Goal: Task Accomplishment & Management: Manage account settings

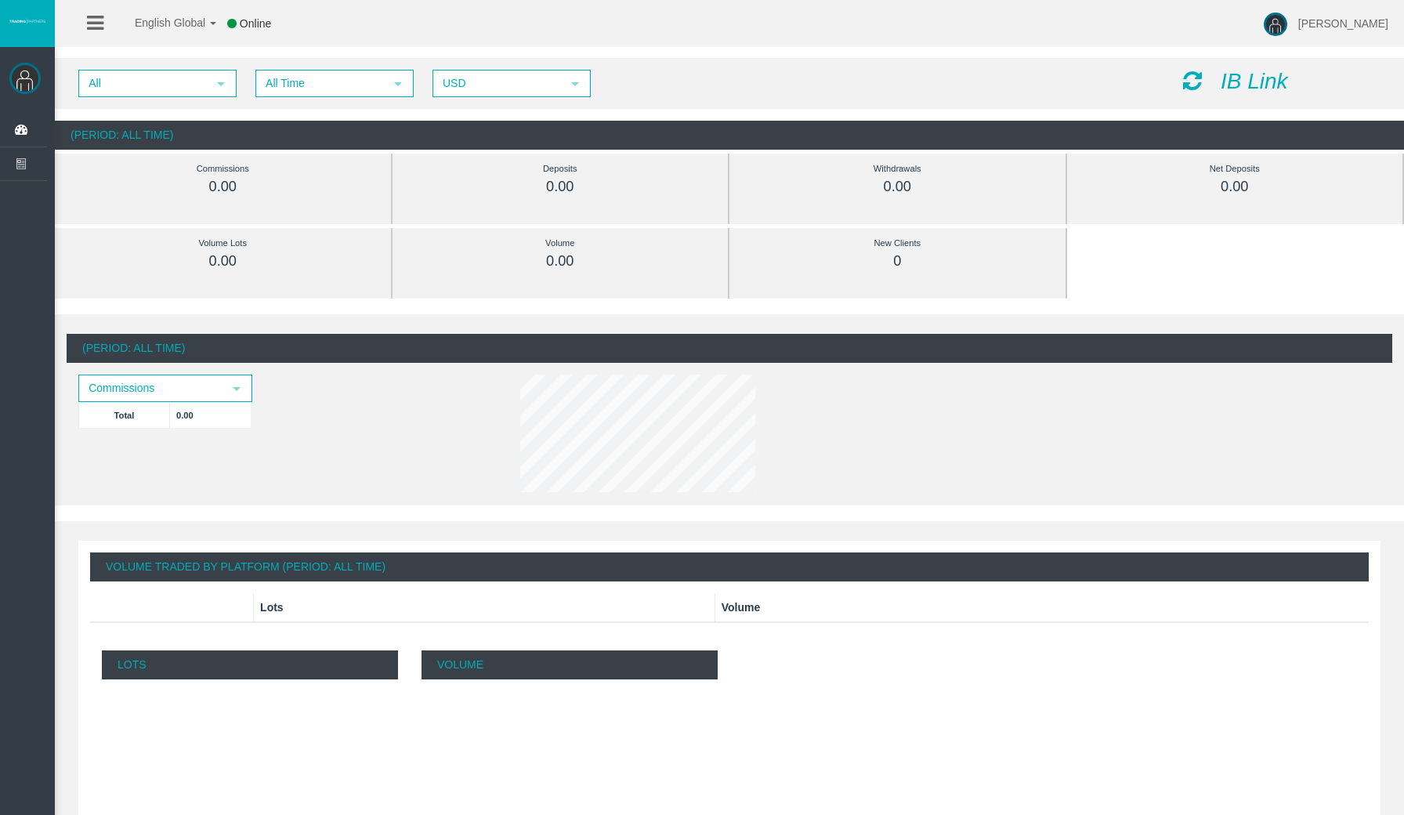
click at [26, 78] on img at bounding box center [24, 78] width 31 height 31
click at [1249, 88] on icon "IB Link" at bounding box center [1254, 81] width 67 height 24
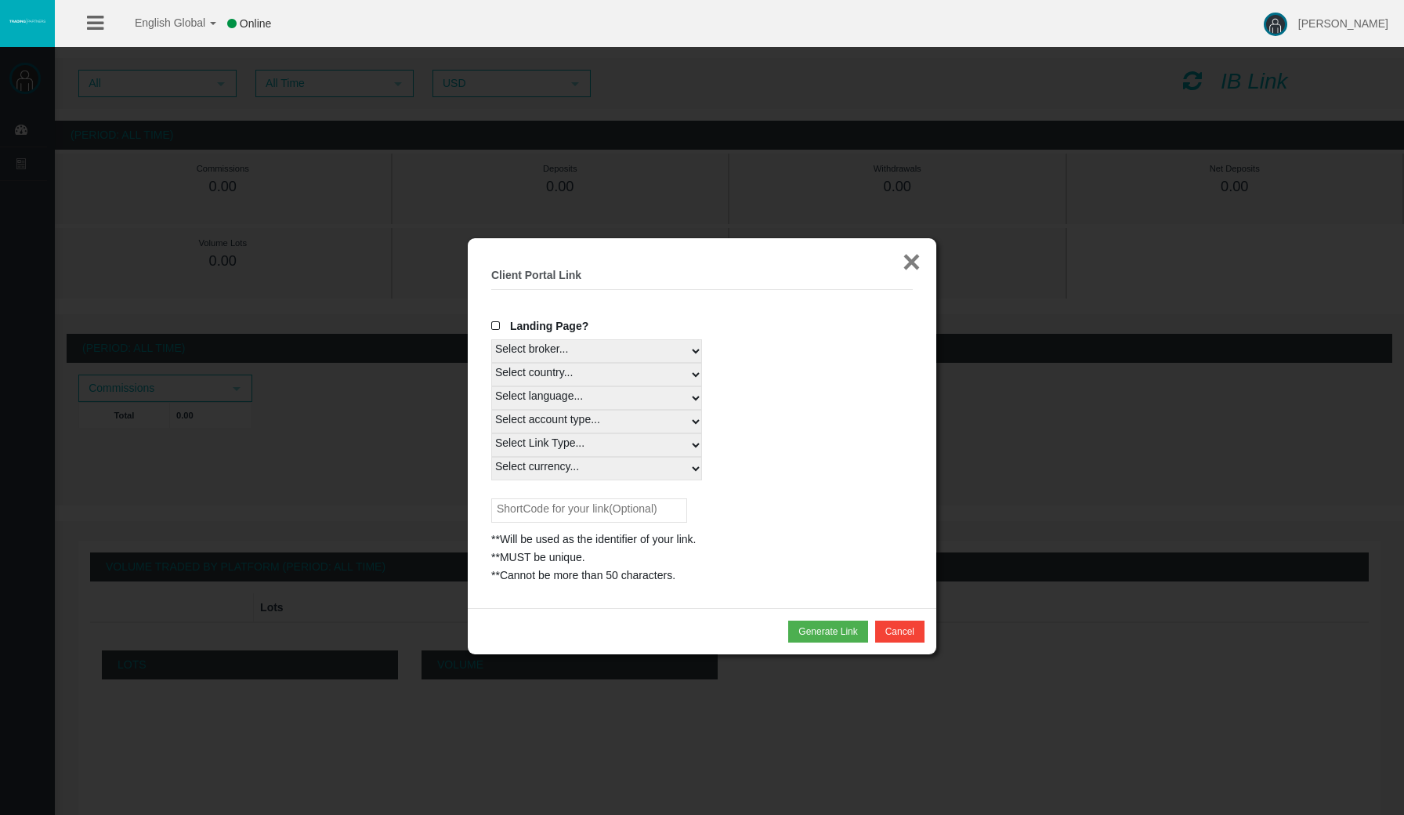
click at [906, 258] on button "×" at bounding box center [912, 261] width 18 height 31
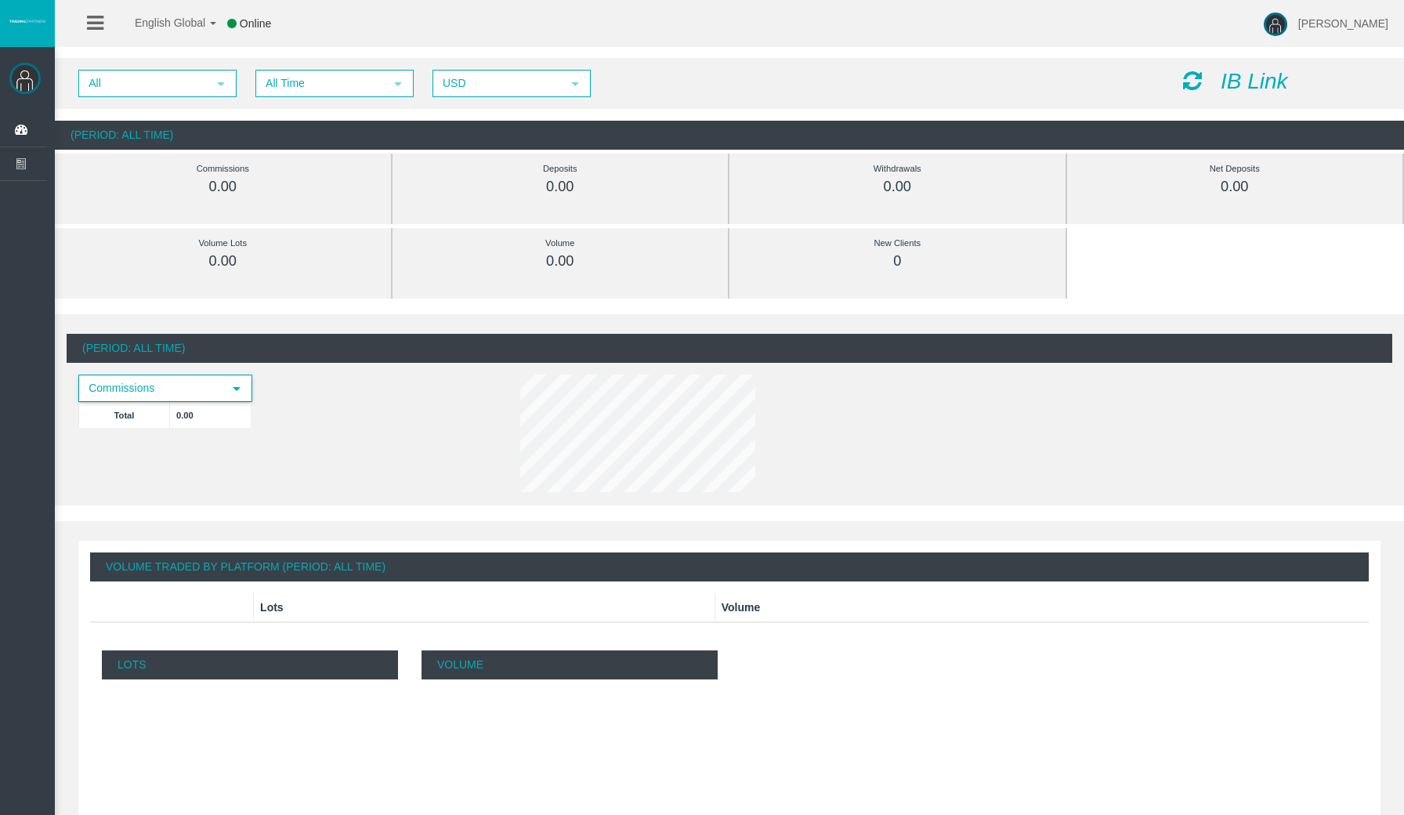
click at [219, 391] on span "Commissions" at bounding box center [151, 388] width 143 height 24
click at [346, 449] on div "(Period: All Time) Commissions select Total 0.00" at bounding box center [730, 416] width 1326 height 164
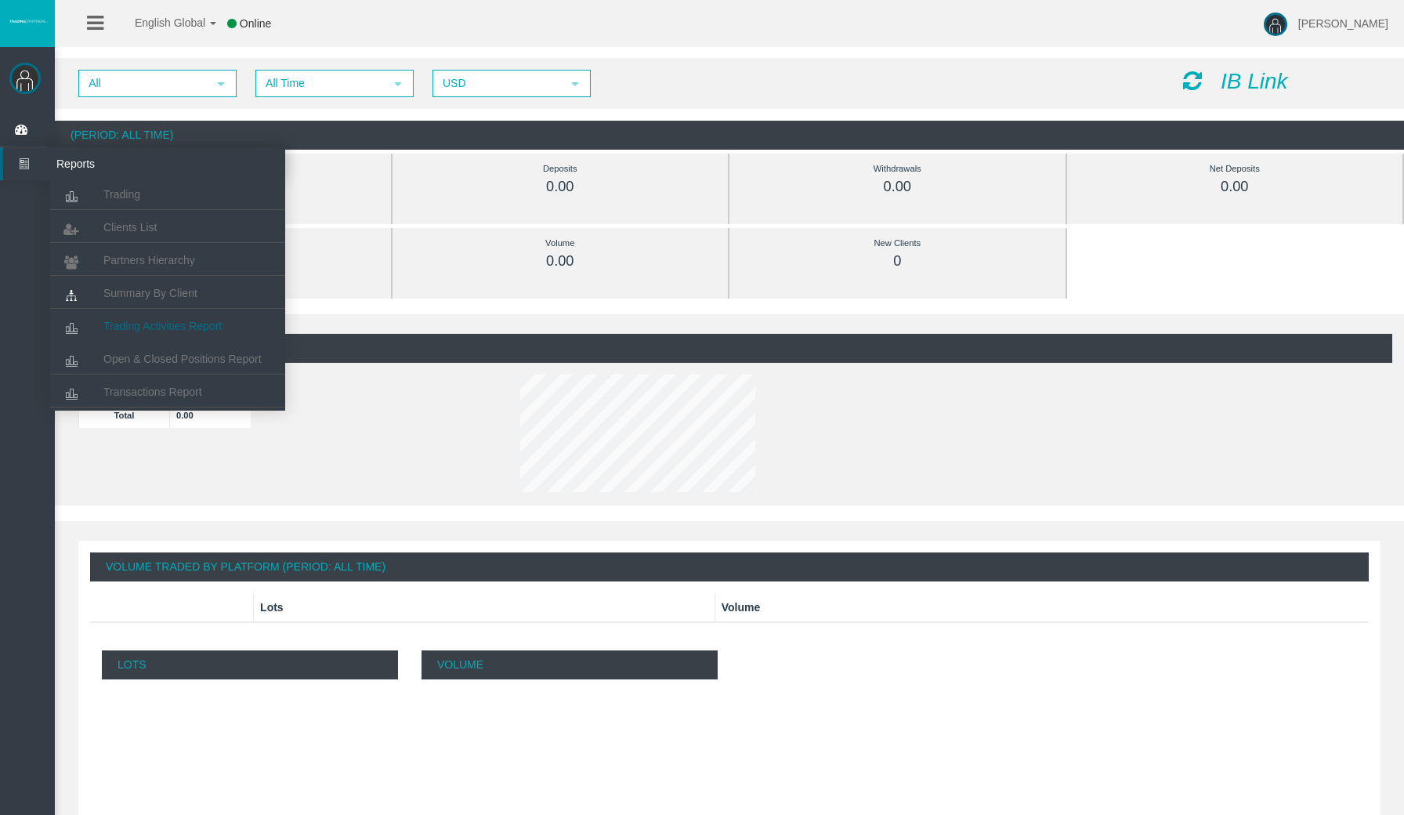
click at [152, 336] on link "Trading Activities Report" at bounding box center [167, 326] width 235 height 28
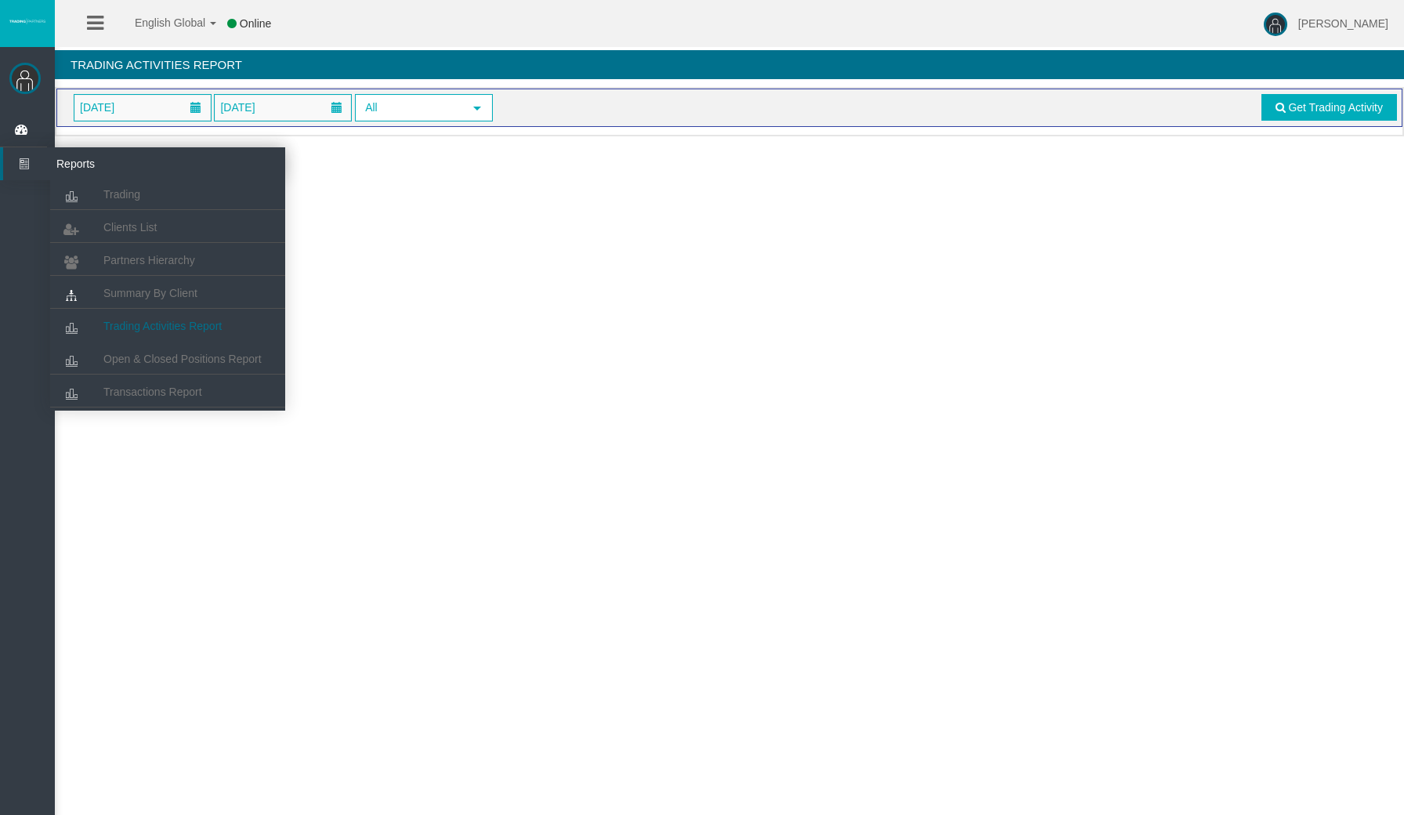
click at [0, 336] on html "English Global 简体中文 English Global 日本語 한국어 Online [PERSON_NAME] Help Log Out [P…" at bounding box center [702, 407] width 1404 height 815
